Goal: Task Accomplishment & Management: Manage account settings

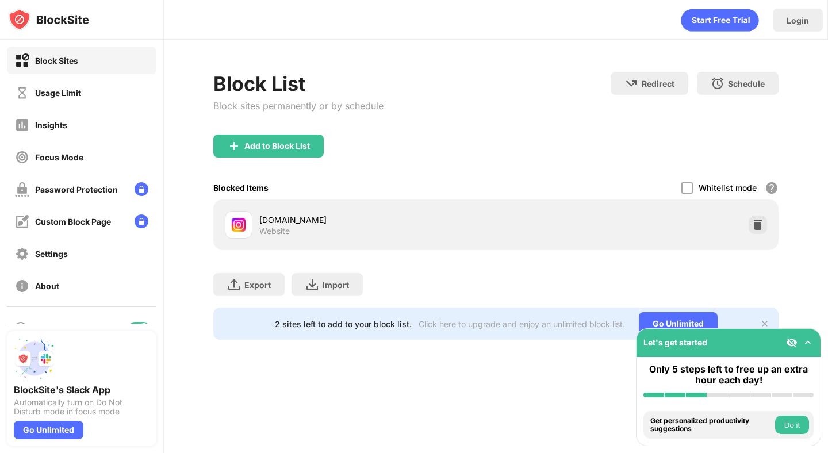
click at [770, 222] on div "[DOMAIN_NAME] Website" at bounding box center [495, 224] width 551 height 37
click at [686, 187] on div at bounding box center [686, 187] width 11 height 11
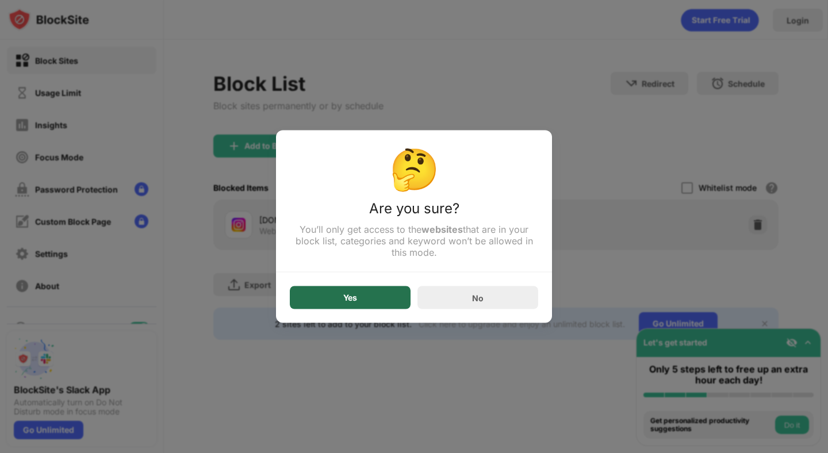
click at [375, 307] on div "Yes" at bounding box center [350, 297] width 121 height 23
